Goal: Task Accomplishment & Management: Manage account settings

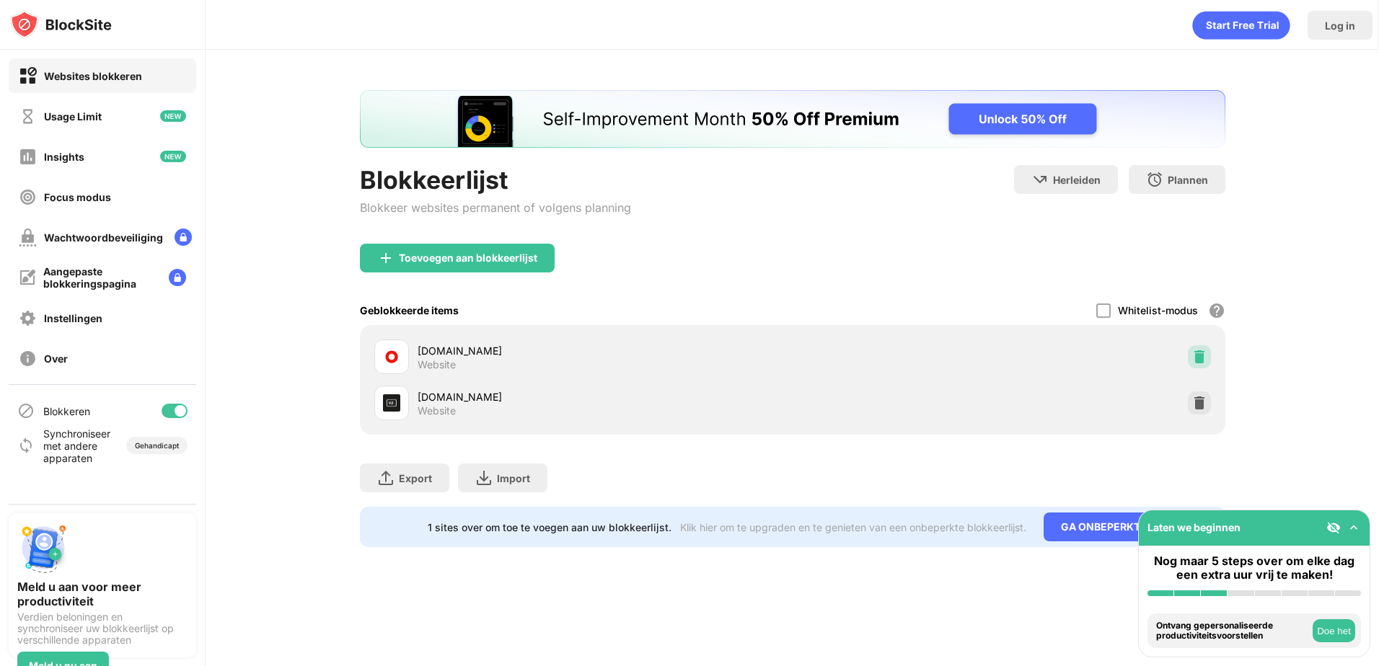
click at [1200, 351] on div at bounding box center [1198, 356] width 23 height 23
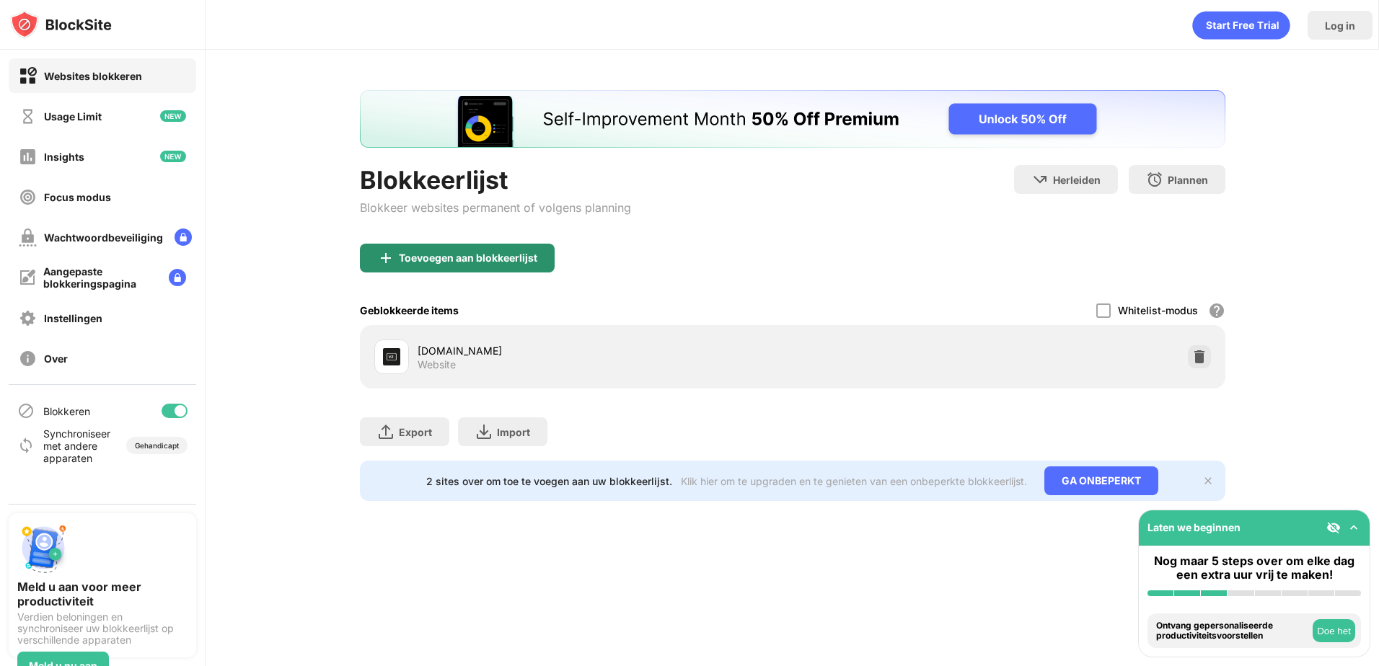
click at [446, 261] on div "Toevoegen aan blokkeerlijst" at bounding box center [468, 258] width 138 height 12
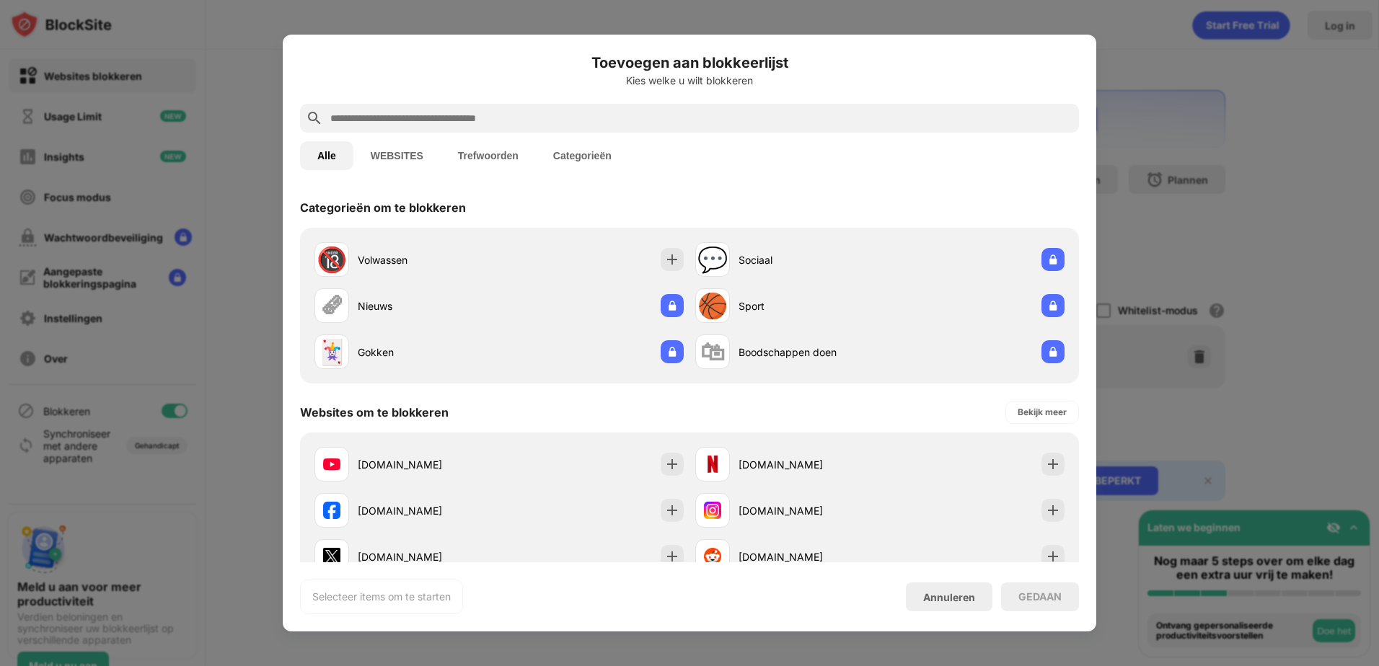
click at [392, 120] on input "text" at bounding box center [701, 118] width 744 height 17
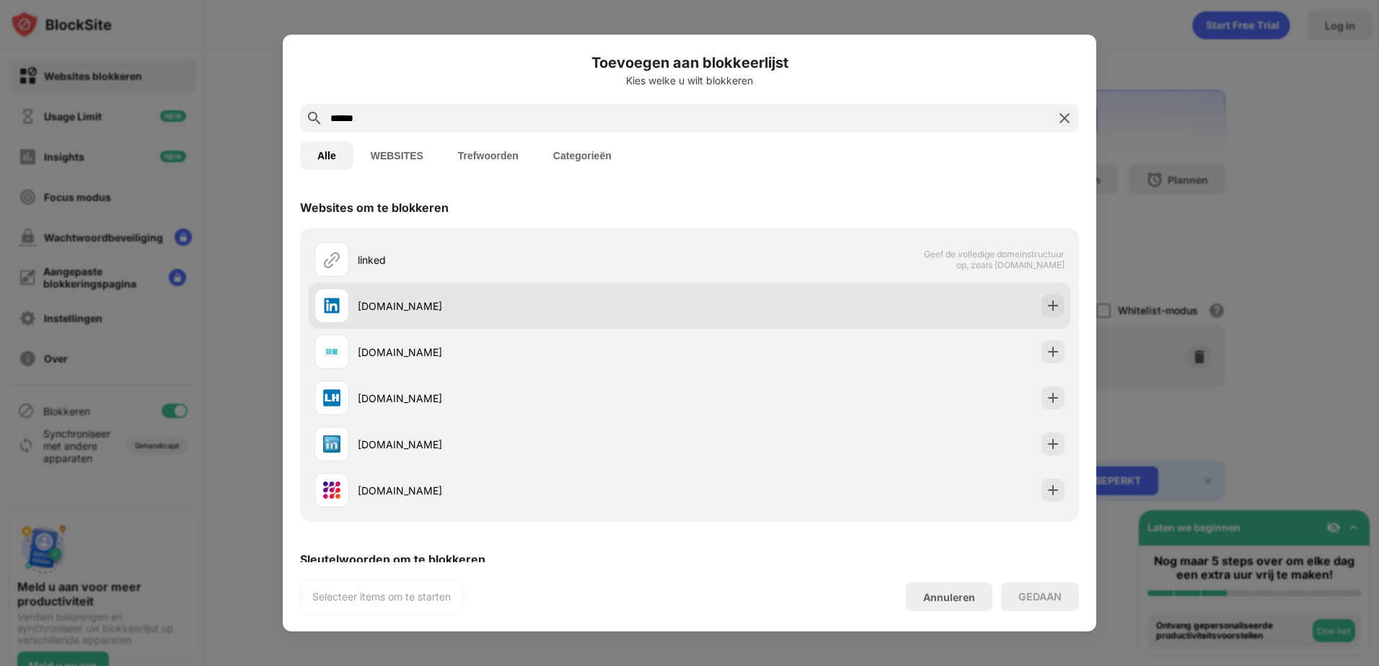
type input "******"
click at [395, 303] on div "[DOMAIN_NAME]" at bounding box center [524, 305] width 332 height 15
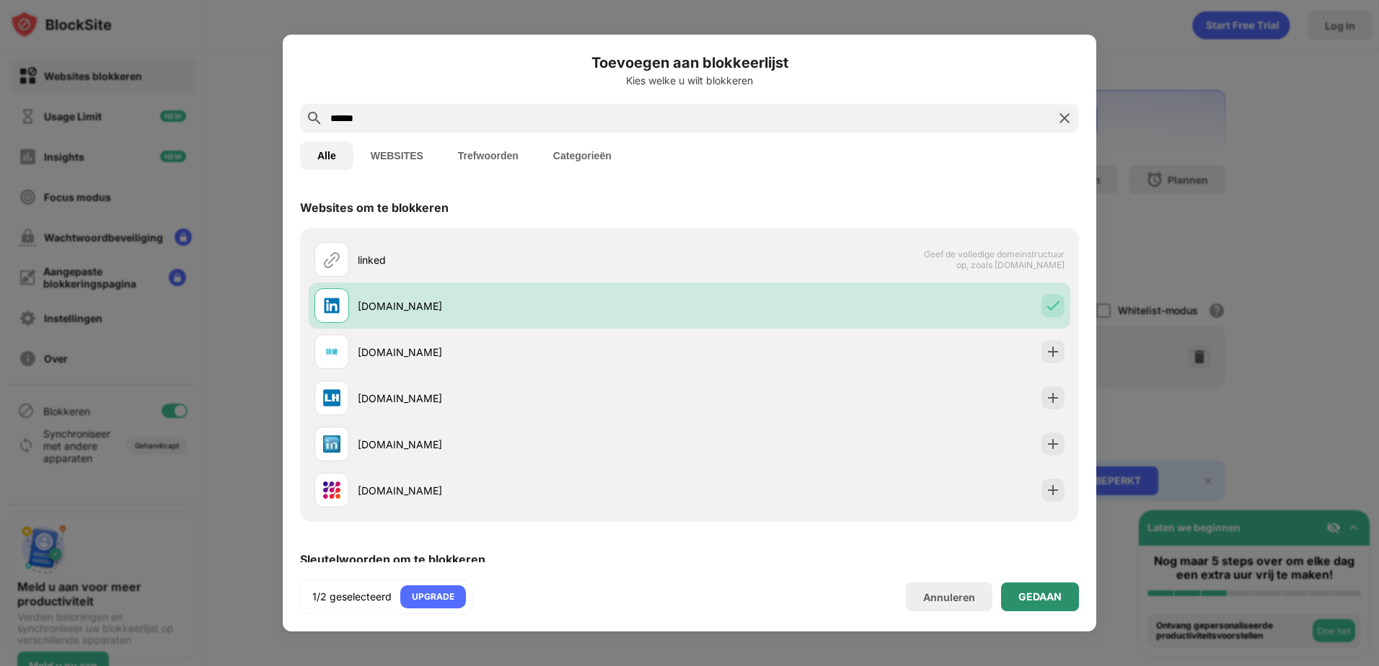
click at [1032, 593] on div "GEDAAN" at bounding box center [1039, 597] width 43 height 12
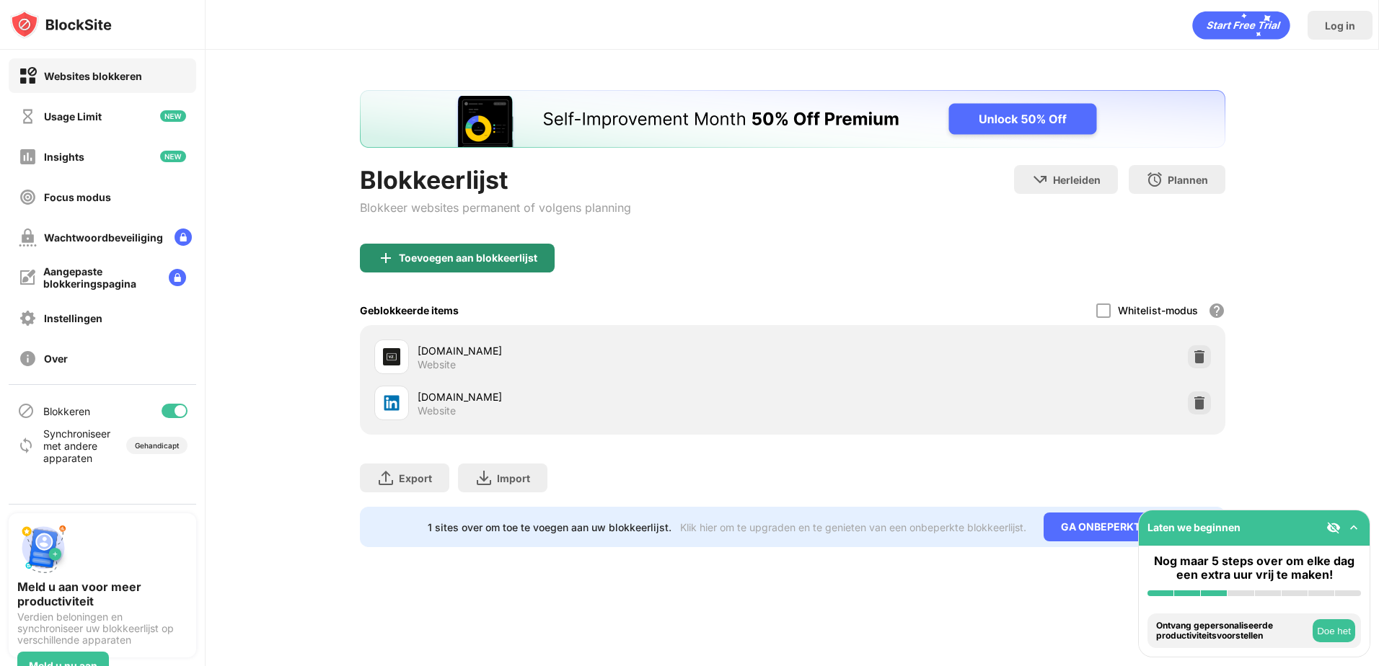
click at [479, 259] on div "Toevoegen aan blokkeerlijst" at bounding box center [468, 258] width 138 height 12
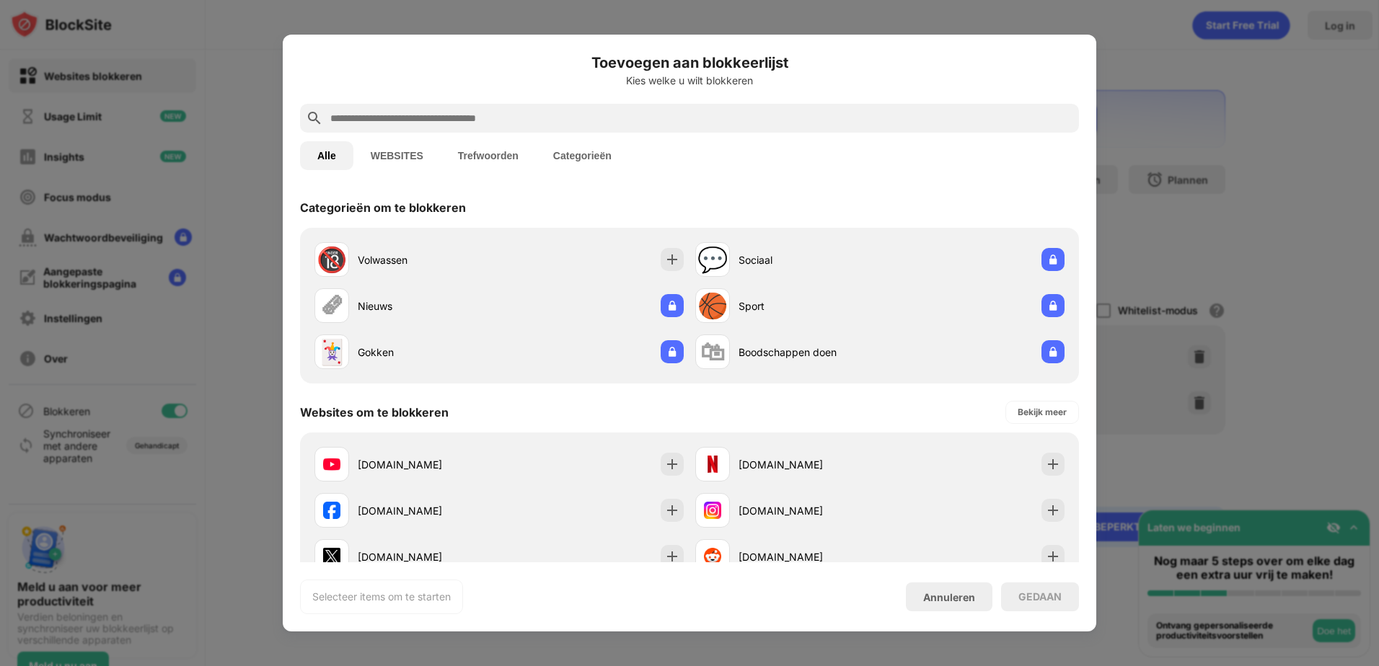
click at [376, 125] on input "text" at bounding box center [701, 118] width 744 height 17
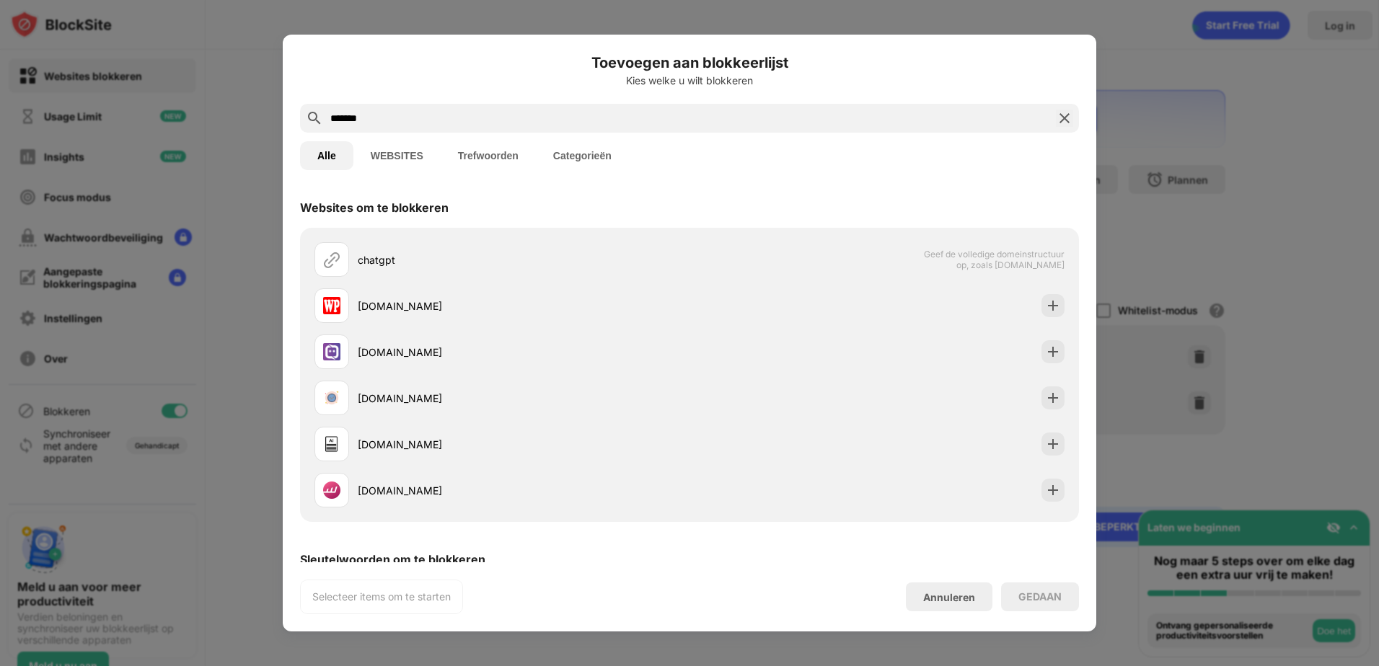
click at [416, 155] on button "WEBSITES" at bounding box center [396, 155] width 87 height 29
click at [322, 159] on button "Alle" at bounding box center [326, 155] width 53 height 29
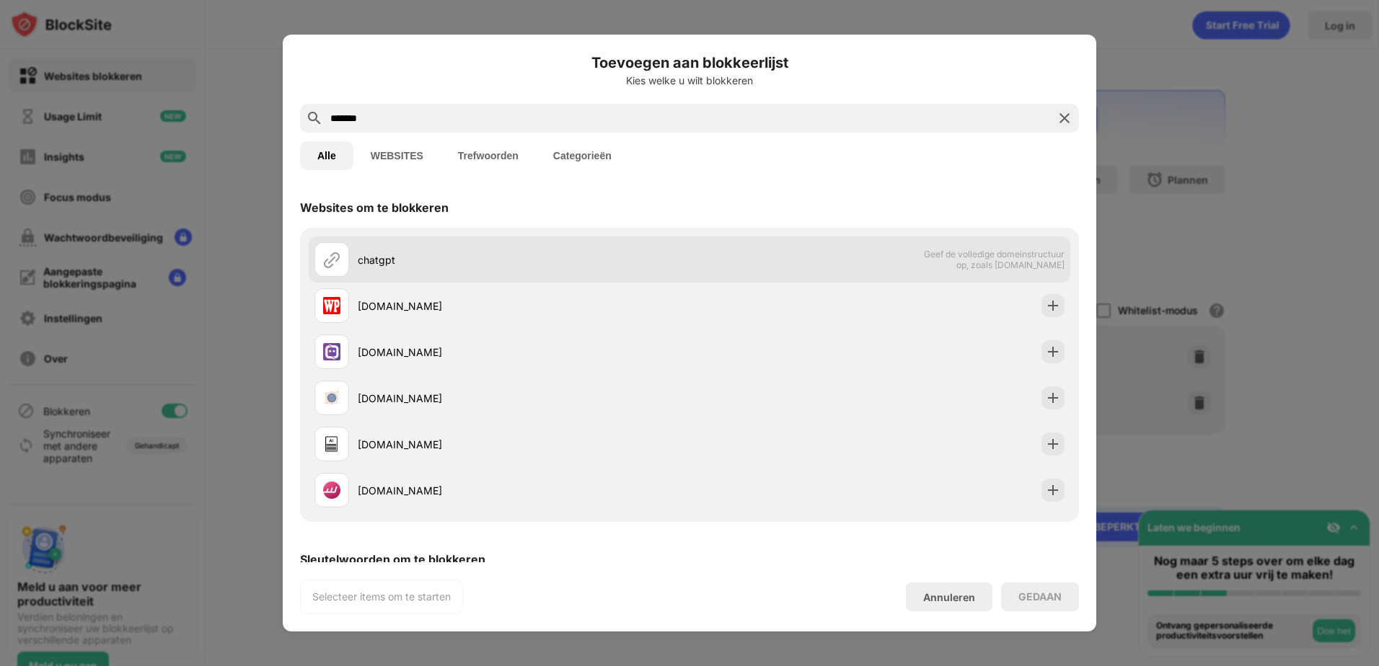
click at [404, 255] on div "chatgpt" at bounding box center [524, 259] width 332 height 15
click at [849, 242] on div "chatgpt Geef de volledige domeinstructuur op, zoals [DOMAIN_NAME]" at bounding box center [689, 259] width 761 height 46
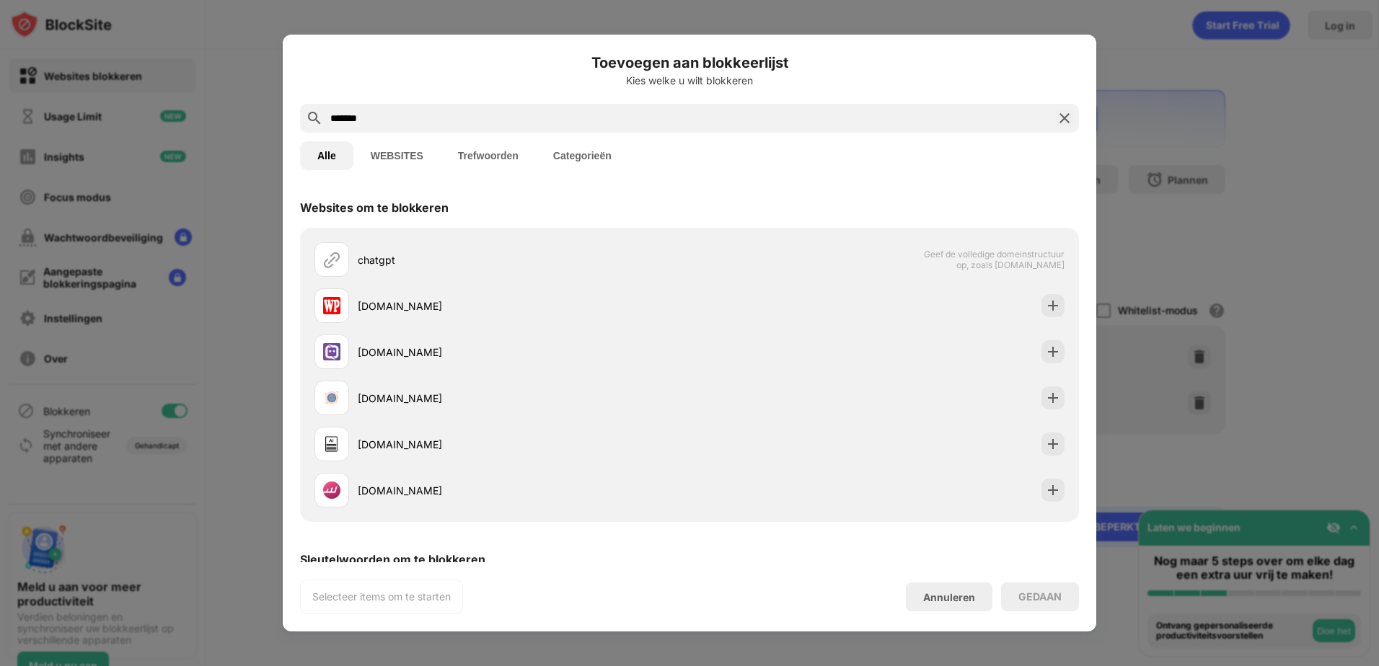
click at [387, 125] on input "*******" at bounding box center [689, 118] width 721 height 17
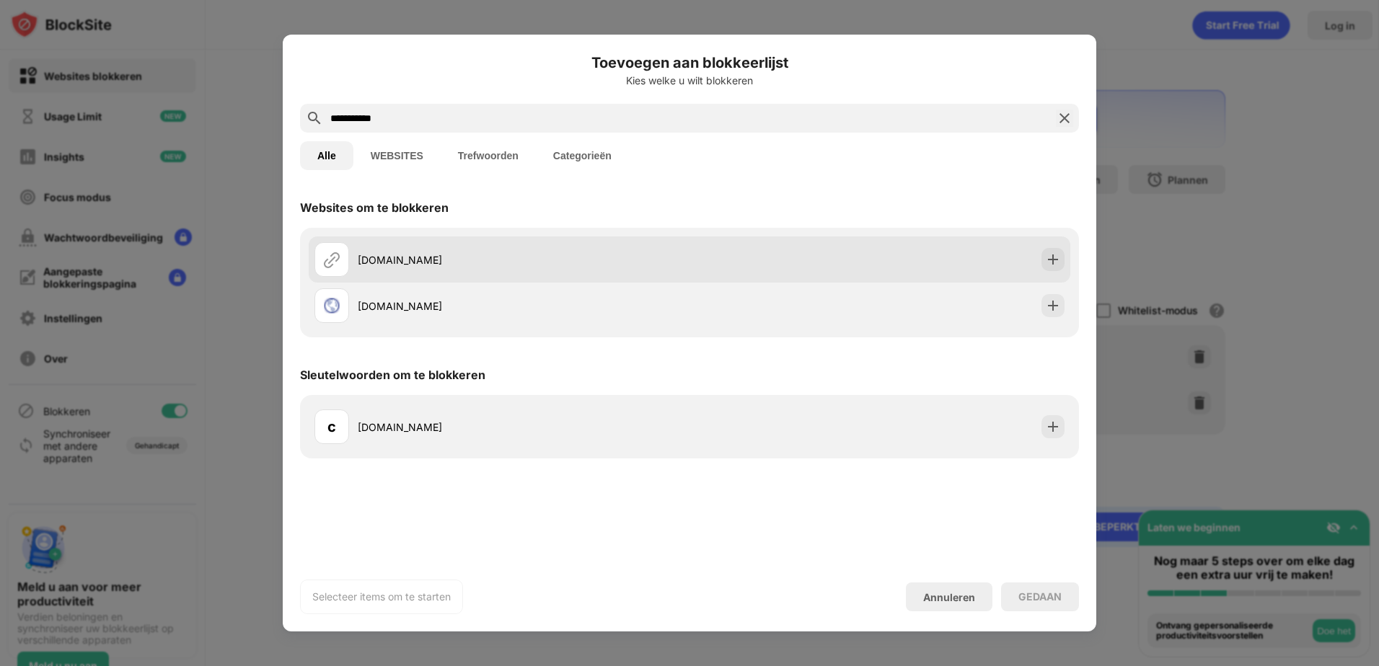
type input "**********"
click at [413, 256] on div "[DOMAIN_NAME]" at bounding box center [524, 259] width 332 height 15
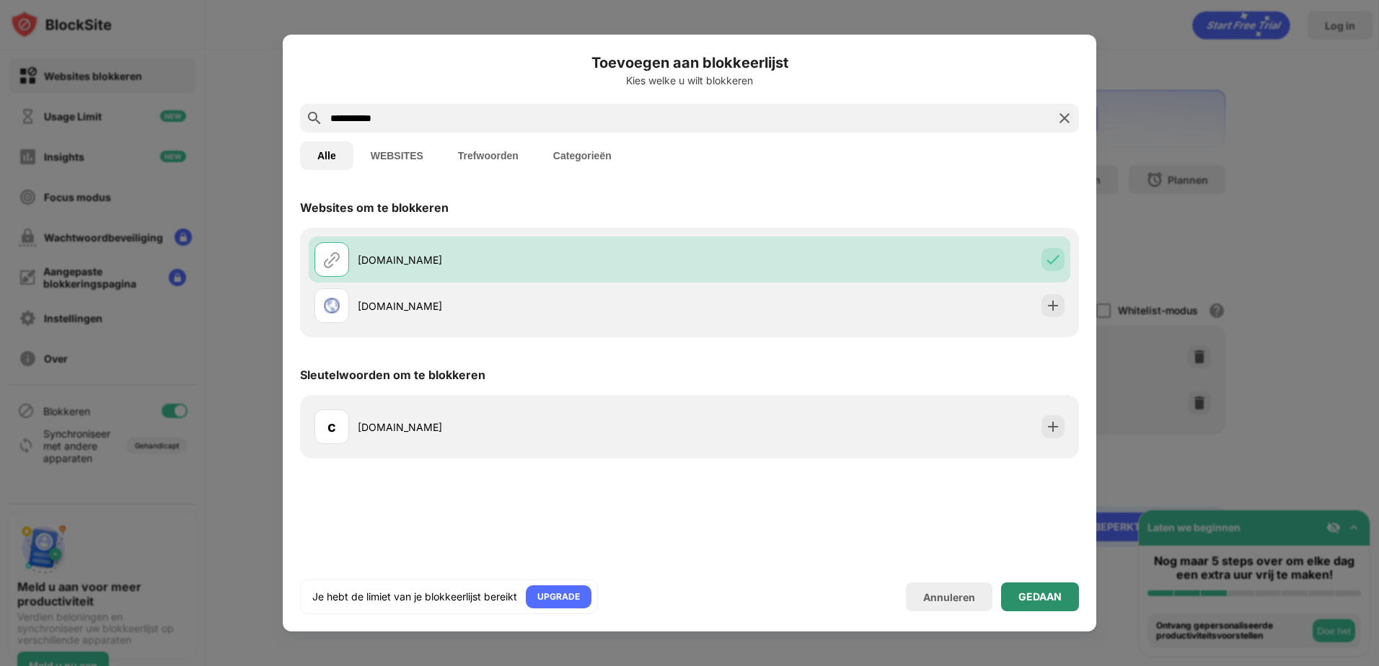
click at [1056, 596] on div "GEDAAN" at bounding box center [1039, 597] width 43 height 12
